Goal: Find specific page/section: Find specific page/section

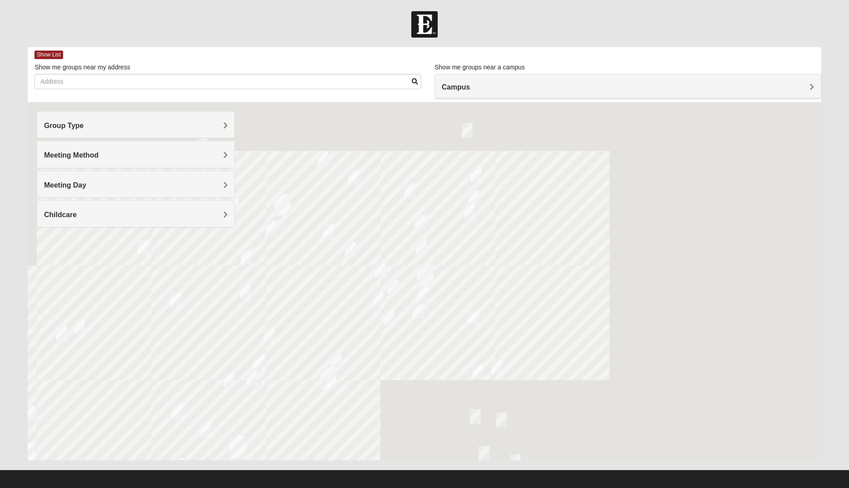
click at [203, 124] on h4 "Group Type" at bounding box center [136, 125] width 184 height 9
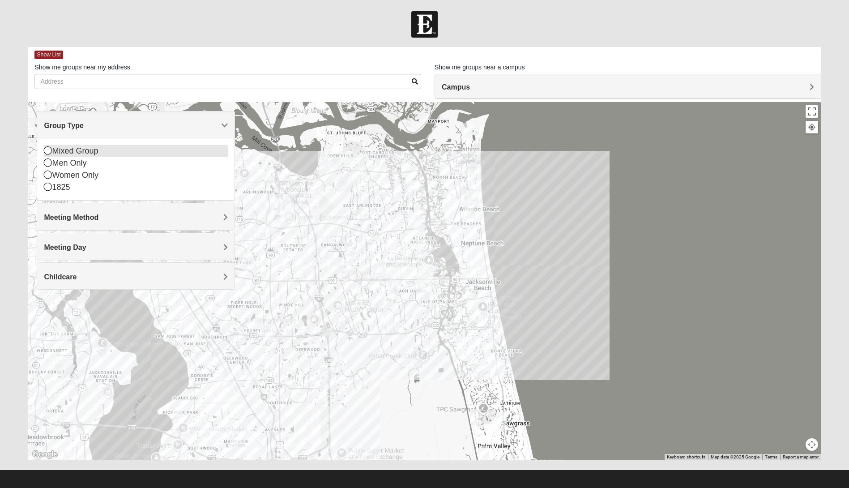
click at [47, 149] on icon at bounding box center [48, 150] width 8 height 8
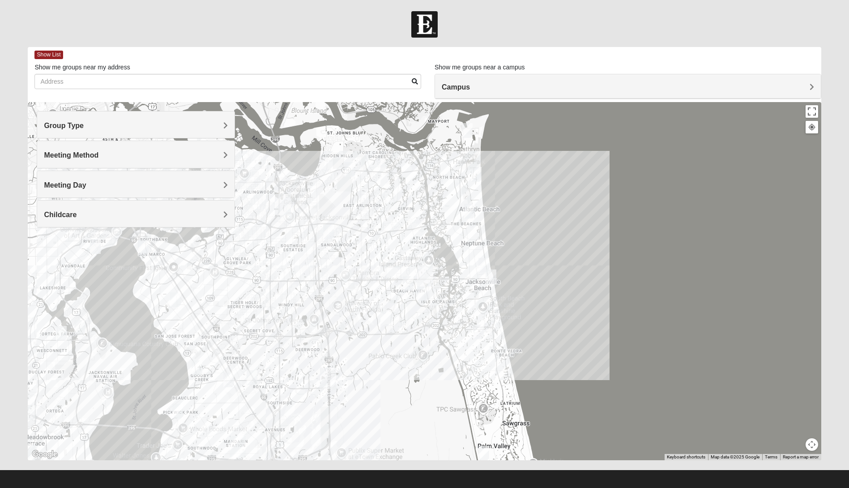
click at [134, 152] on h4 "Meeting Method" at bounding box center [136, 155] width 184 height 9
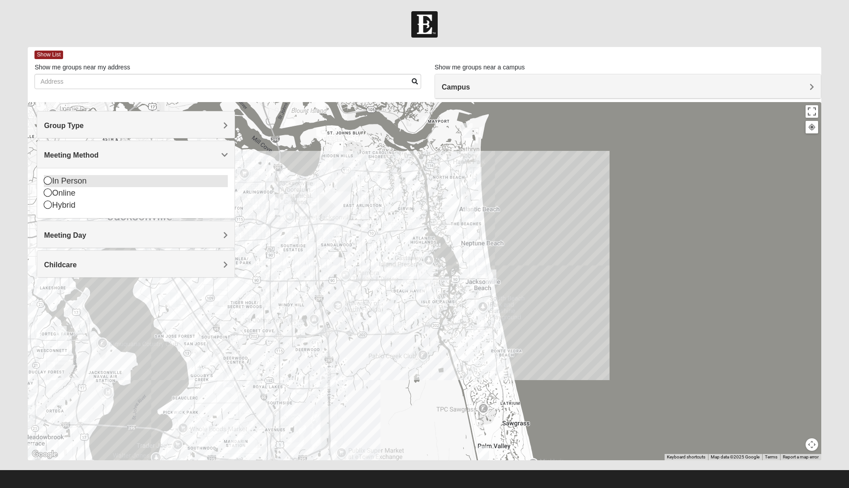
click at [49, 181] on icon at bounding box center [48, 180] width 8 height 8
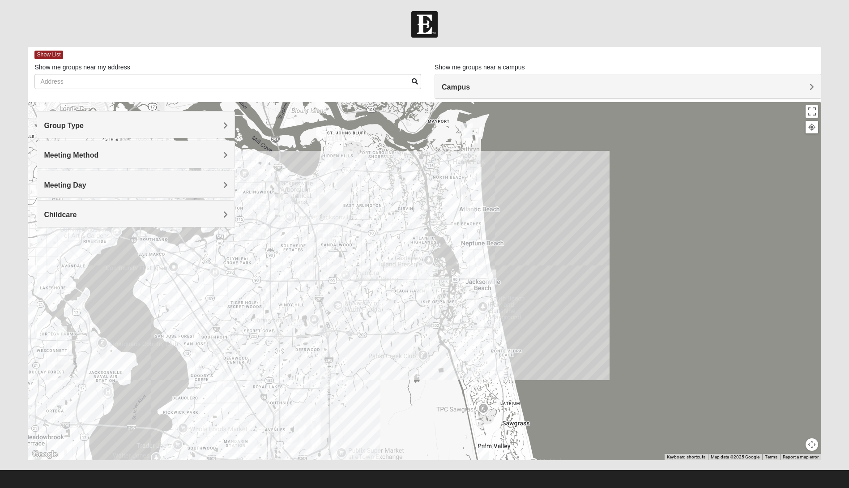
click at [149, 187] on h4 "Meeting Day" at bounding box center [136, 185] width 184 height 9
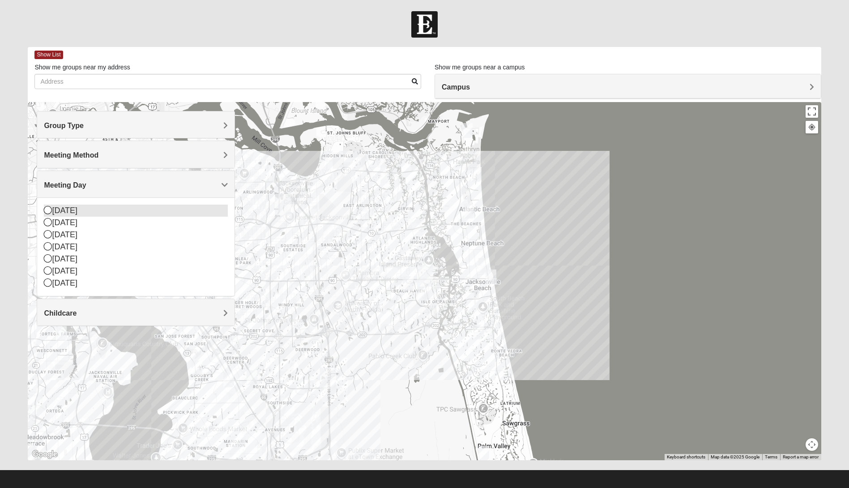
click at [47, 210] on icon at bounding box center [48, 210] width 8 height 8
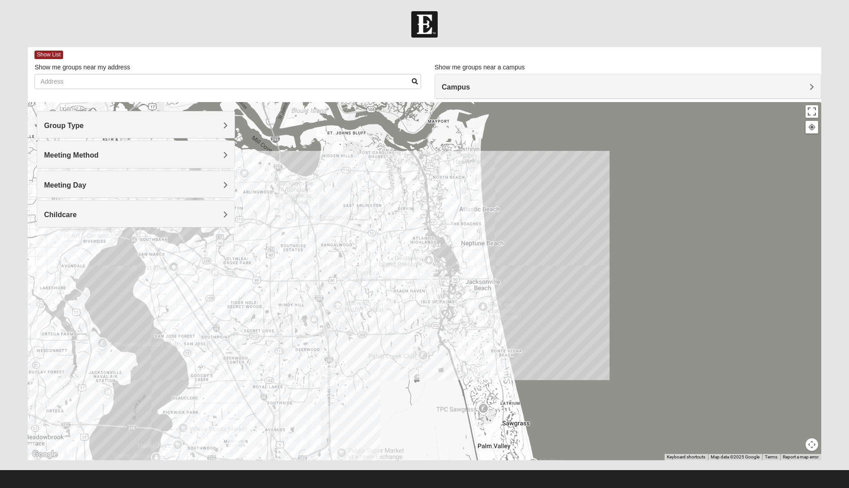
click at [769, 83] on h4 "Campus" at bounding box center [628, 87] width 372 height 9
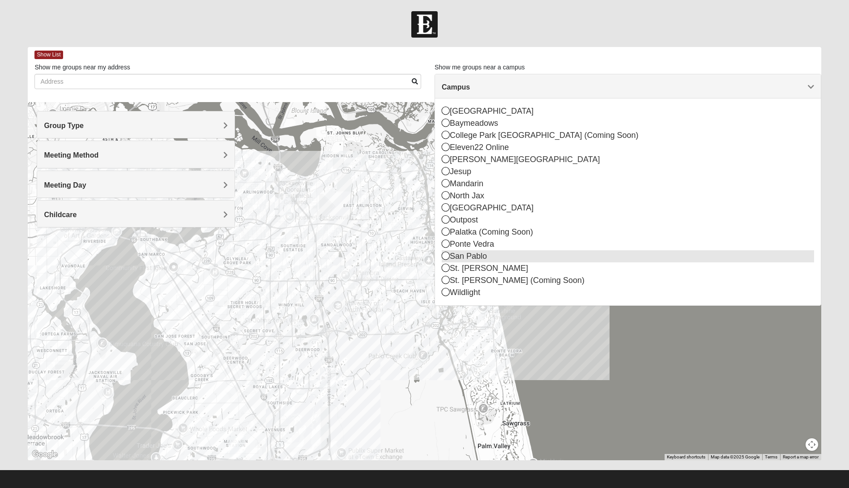
click at [445, 256] on icon at bounding box center [446, 255] width 8 height 8
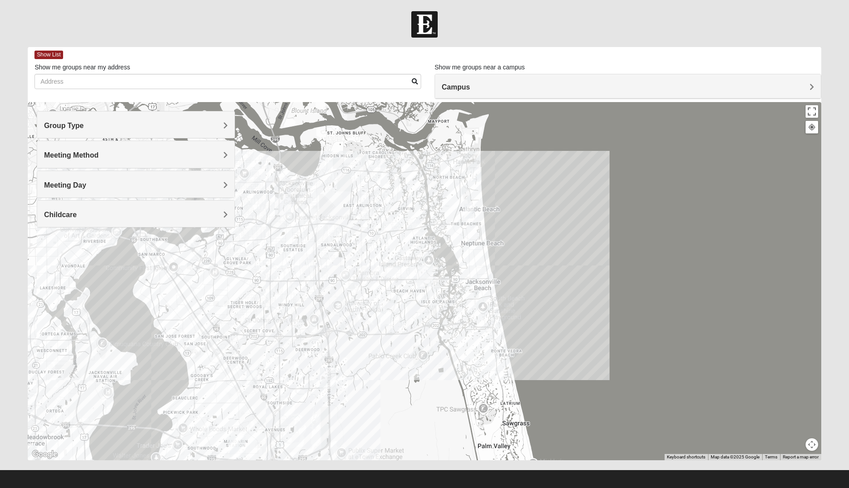
click at [424, 269] on img "San Pablo" at bounding box center [425, 275] width 16 height 21
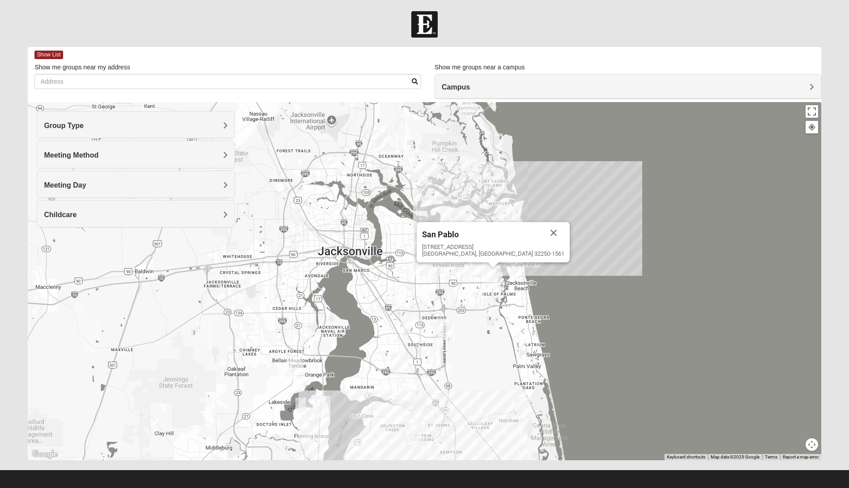
click at [492, 277] on img "San Pablo" at bounding box center [493, 277] width 16 height 21
click at [459, 230] on span "San Pablo" at bounding box center [440, 234] width 37 height 9
click at [55, 52] on span "Show List" at bounding box center [48, 55] width 28 height 9
